Goal: Find contact information: Find contact information

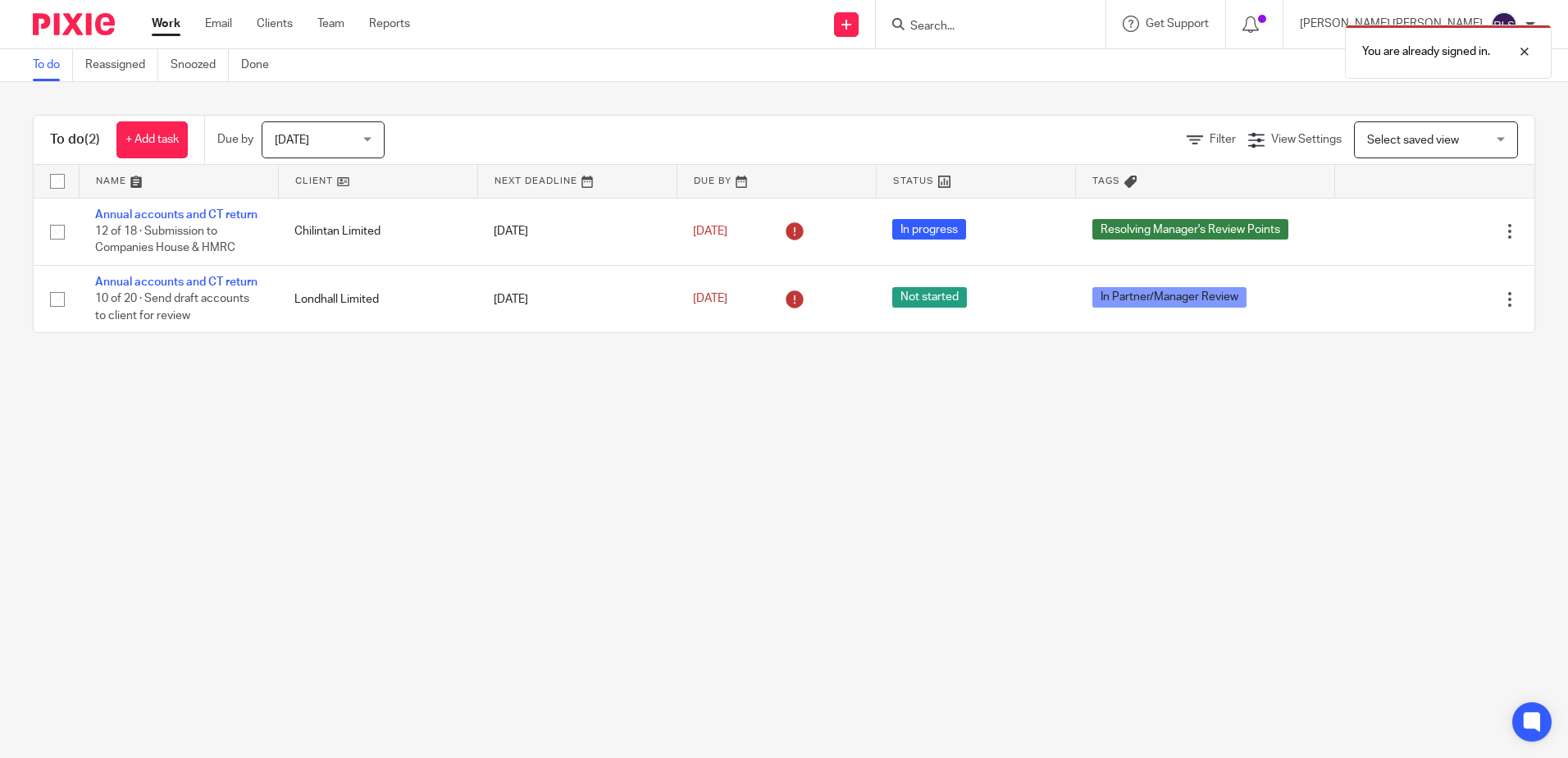
click at [1037, 36] on div "You are already signed in." at bounding box center [1168, 47] width 768 height 62
click at [1035, 29] on div "You are already signed in." at bounding box center [1168, 47] width 768 height 62
click at [1023, 26] on div "You are already signed in." at bounding box center [1168, 47] width 768 height 62
click at [1018, 46] on div "You are already signed in." at bounding box center [1168, 47] width 768 height 62
click at [1016, 23] on div "You are already signed in." at bounding box center [1168, 47] width 768 height 62
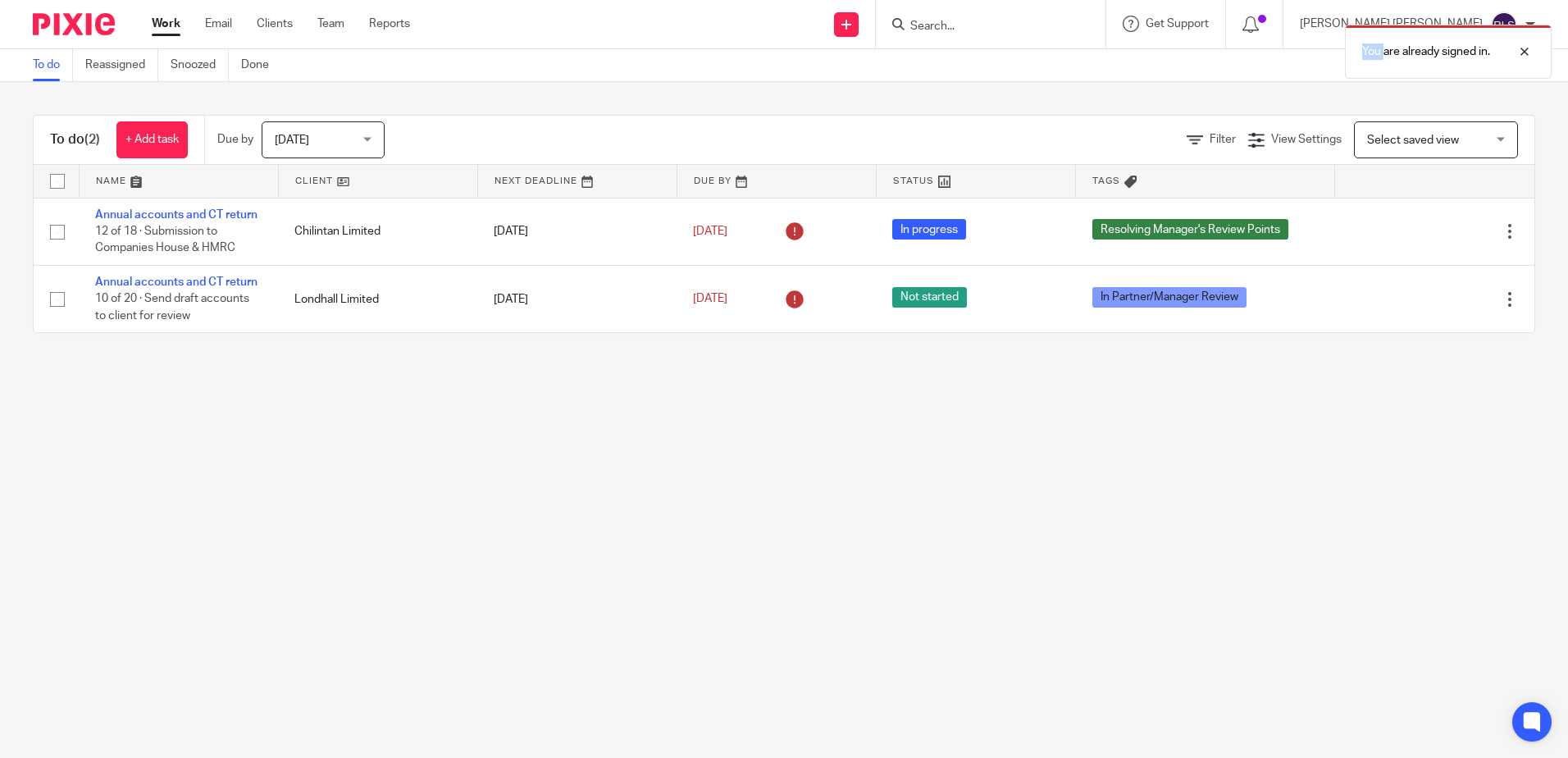
click at [1016, 23] on div "You are already signed in." at bounding box center [1168, 47] width 768 height 62
click at [1013, 25] on input "Search" at bounding box center [982, 27] width 147 height 15
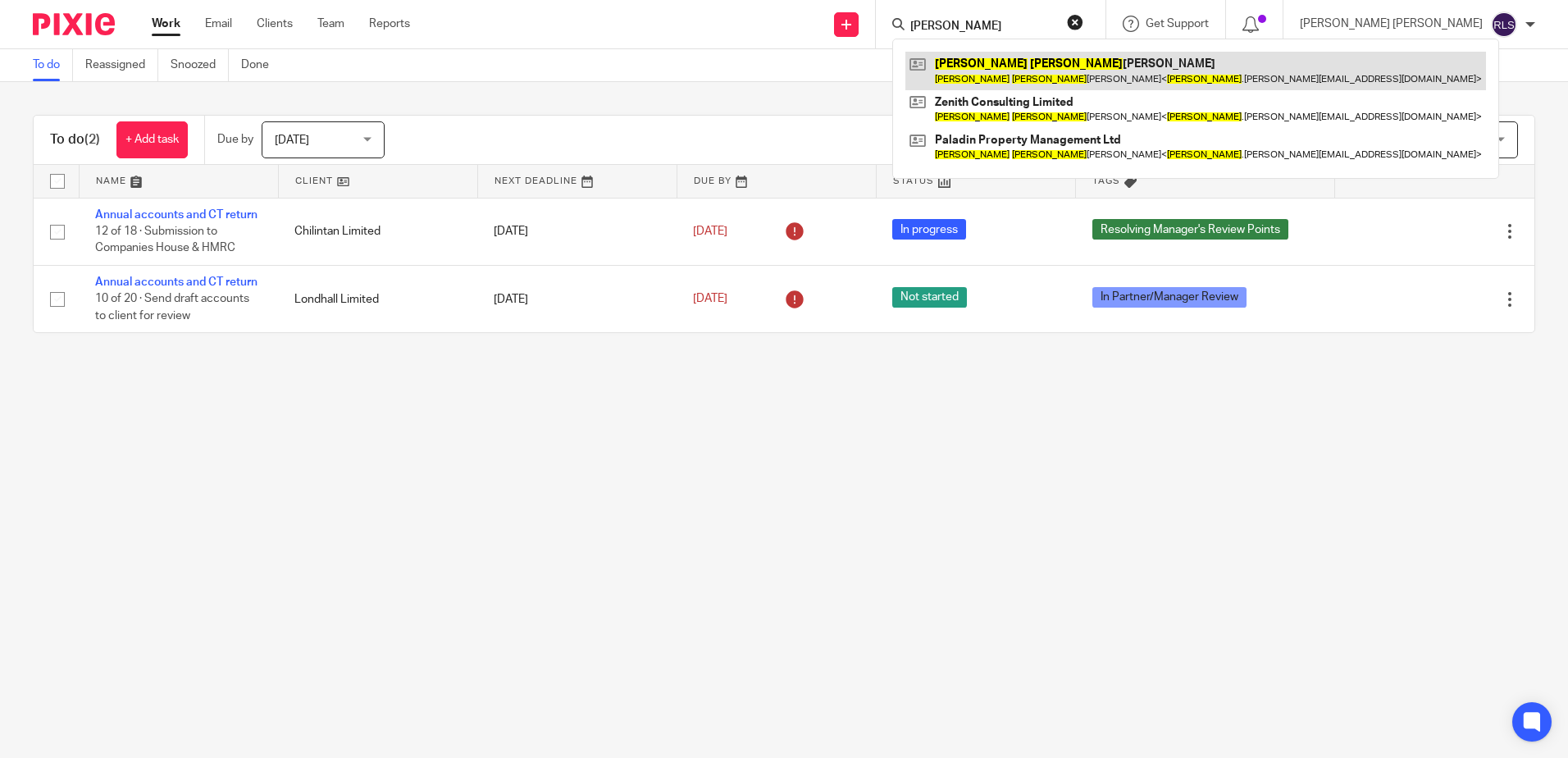
type input "[PERSON_NAME]"
click at [1083, 74] on link at bounding box center [1196, 71] width 580 height 37
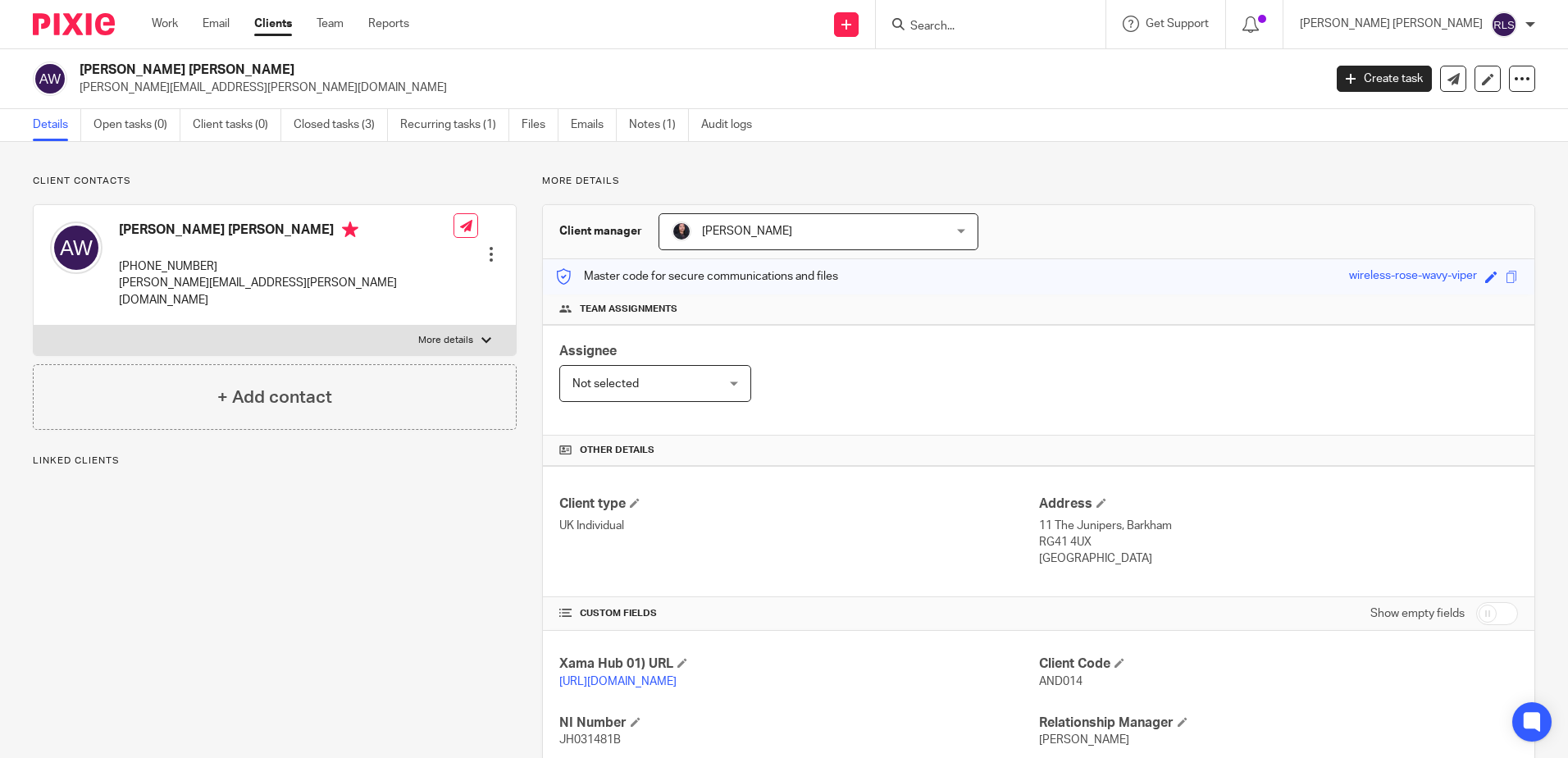
drag, startPoint x: 235, startPoint y: 270, endPoint x: 109, endPoint y: 267, distance: 126.0
click at [109, 267] on div "[PERSON_NAME] [PERSON_NAME] [PHONE_NUMBER] [PERSON_NAME][EMAIL_ADDRESS][PERSON_…" at bounding box center [252, 265] width 404 height 104
click at [338, 245] on div "[PERSON_NAME] [PERSON_NAME] [PHONE_NUMBER] [PERSON_NAME][EMAIL_ADDRESS][PERSON_…" at bounding box center [275, 265] width 482 height 121
drag, startPoint x: 228, startPoint y: 259, endPoint x: 147, endPoint y: 267, distance: 81.4
click at [147, 267] on p "[PHONE_NUMBER]" at bounding box center [286, 266] width 335 height 16
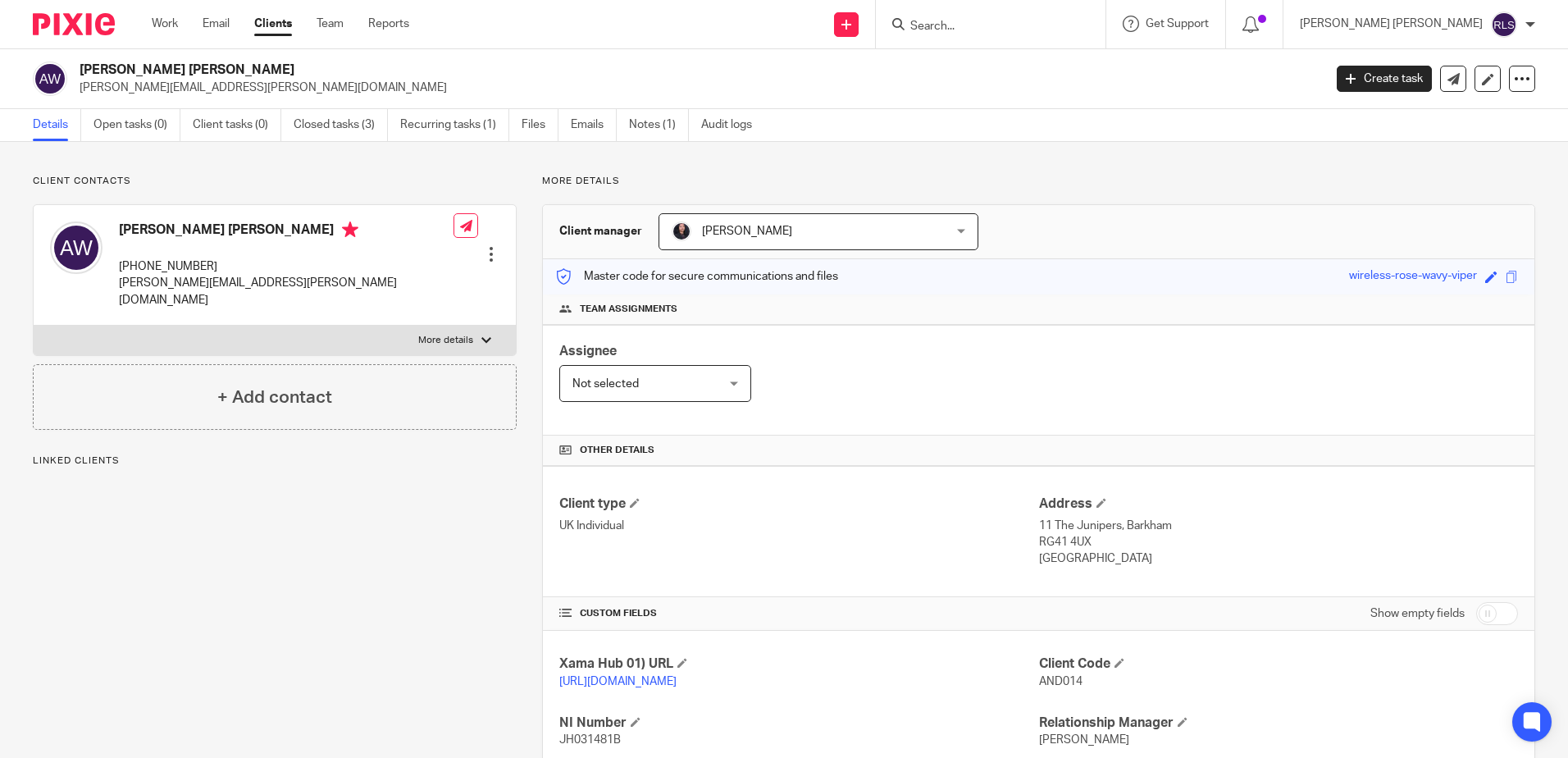
copy p "02080 792650"
click at [290, 183] on p "Client contacts" at bounding box center [275, 181] width 484 height 13
